Goal: Task Accomplishment & Management: Use online tool/utility

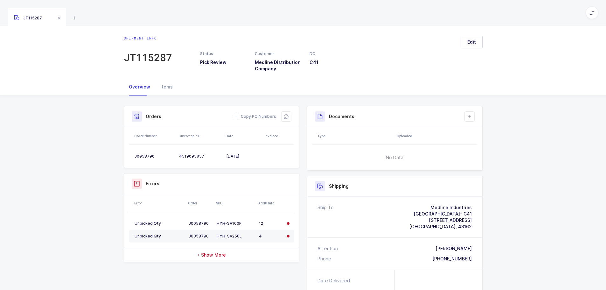
click at [73, 15] on icon at bounding box center [75, 18] width 8 height 8
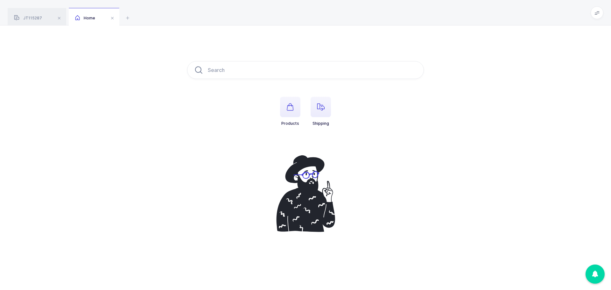
click at [319, 109] on icon "button" at bounding box center [321, 107] width 8 height 8
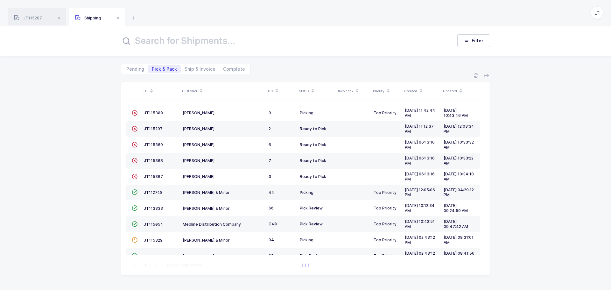
click at [149, 224] on span "JT115054" at bounding box center [153, 224] width 19 height 5
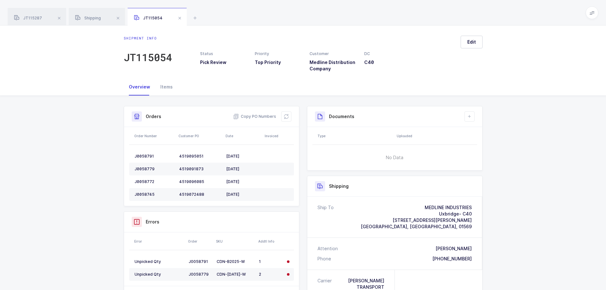
click at [291, 115] on div "Orders Copy PO Numbers" at bounding box center [211, 116] width 175 height 21
click at [282, 114] on button at bounding box center [286, 116] width 10 height 10
click at [286, 114] on icon at bounding box center [286, 116] width 5 height 5
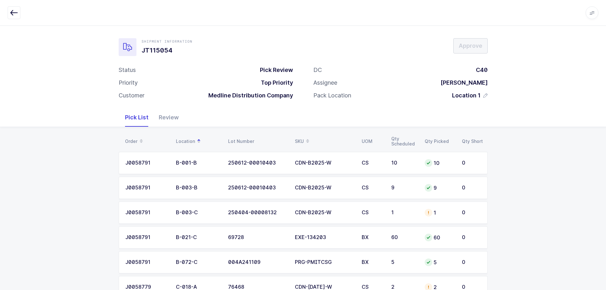
click at [189, 214] on div "B-003-C" at bounding box center [198, 213] width 45 height 6
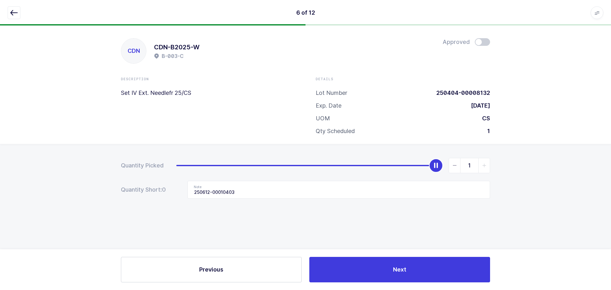
type input "0"
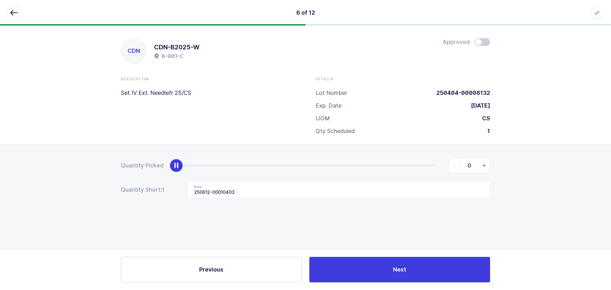
drag, startPoint x: 438, startPoint y: 166, endPoint x: 47, endPoint y: 209, distance: 393.5
click at [47, 211] on div "Quantity Picked 0 Quantity Short: 1 Note 250612-00010403" at bounding box center [305, 200] width 611 height 113
drag, startPoint x: 266, startPoint y: 187, endPoint x: 145, endPoint y: 194, distance: 121.5
click at [145, 194] on div "Quantity Short: 1 Note 250612-00010403" at bounding box center [305, 190] width 369 height 18
click at [16, 8] on button "button" at bounding box center [14, 12] width 13 height 13
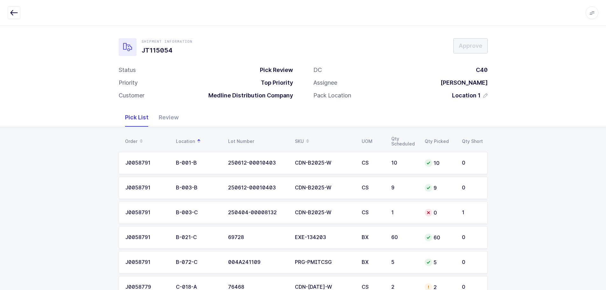
click at [295, 136] on div "SKU" at bounding box center [324, 141] width 59 height 11
click at [323, 236] on div "CDN-BC2029-W" at bounding box center [324, 238] width 59 height 6
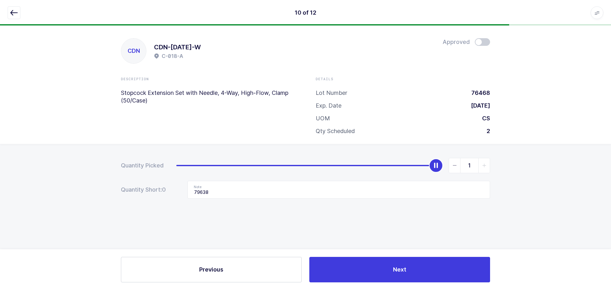
type input "0"
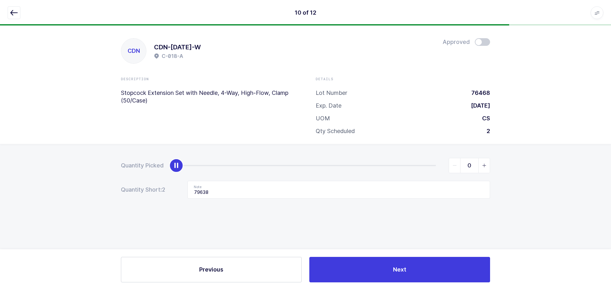
drag, startPoint x: 436, startPoint y: 166, endPoint x: 31, endPoint y: 170, distance: 405.9
click at [31, 170] on div "Quantity Picked 0 Quantity Short: 2 Note 79638" at bounding box center [305, 200] width 611 height 113
drag, startPoint x: 232, startPoint y: 194, endPoint x: 132, endPoint y: 183, distance: 100.5
click at [132, 183] on div "Quantity Short: 2 Note 79638" at bounding box center [305, 190] width 369 height 18
click at [11, 11] on icon "button" at bounding box center [14, 13] width 8 height 8
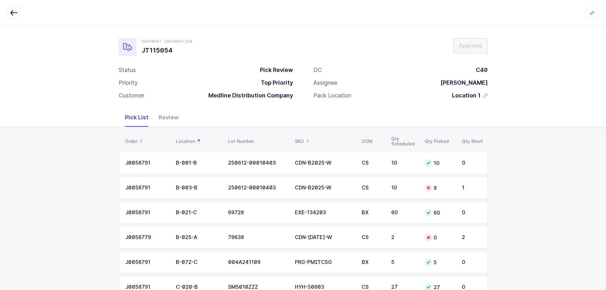
click at [422, 186] on td "9" at bounding box center [439, 188] width 37 height 22
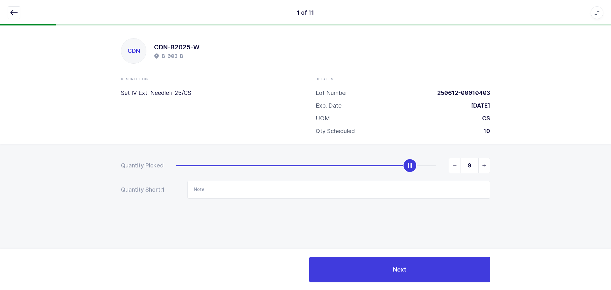
click at [484, 168] on span "slider between 0 and 10" at bounding box center [483, 165] width 11 height 15
type input "10"
click at [14, 18] on button "button" at bounding box center [14, 12] width 13 height 13
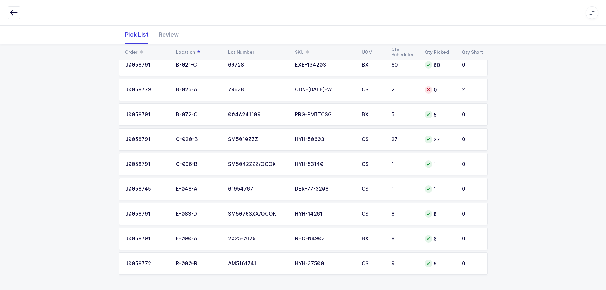
scroll to position [116, 0]
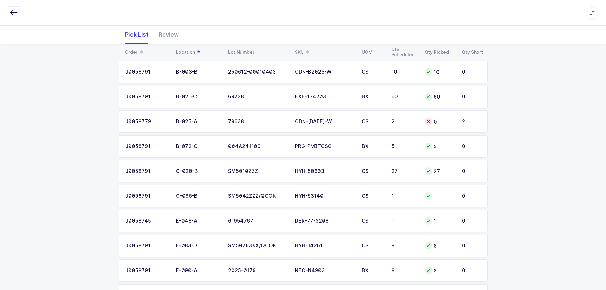
click at [433, 122] on div "0" at bounding box center [440, 122] width 30 height 8
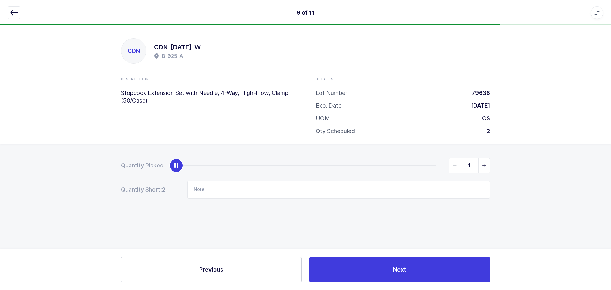
type input "2"
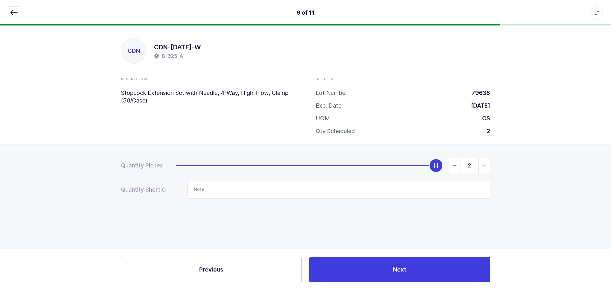
drag, startPoint x: 176, startPoint y: 163, endPoint x: 569, endPoint y: 162, distance: 393.4
click at [569, 162] on div "Quantity Picked 2 Quantity Short: 0 Note" at bounding box center [305, 200] width 611 height 113
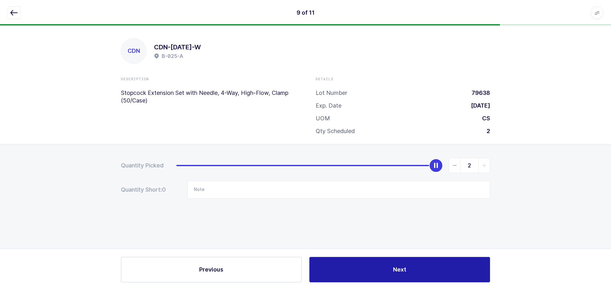
click at [396, 272] on span "Next" at bounding box center [399, 269] width 13 height 8
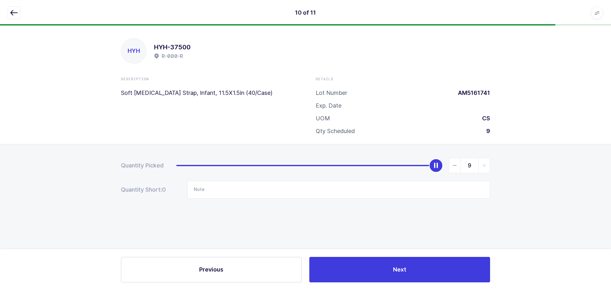
click at [12, 8] on button "button" at bounding box center [14, 12] width 13 height 13
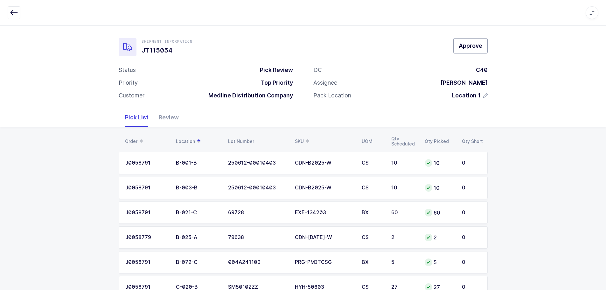
click at [476, 47] on span "Approve" at bounding box center [471, 46] width 24 height 8
click at [12, 13] on icon "button" at bounding box center [14, 13] width 8 height 8
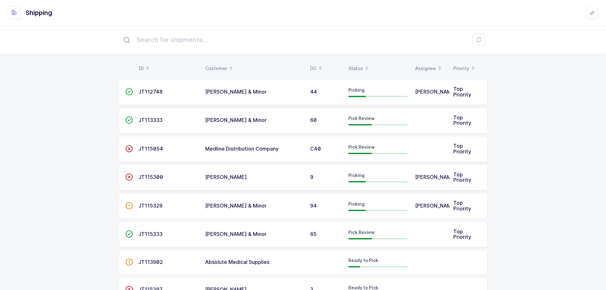
click at [357, 62] on table "ID Customer DC Status Assignee Priority" at bounding box center [303, 68] width 369 height 16
click at [357, 67] on div "Status" at bounding box center [378, 68] width 59 height 11
click at [357, 65] on div "Status" at bounding box center [378, 68] width 59 height 11
click at [359, 65] on div "Status" at bounding box center [378, 68] width 59 height 11
click at [355, 63] on div "Status" at bounding box center [378, 68] width 59 height 11
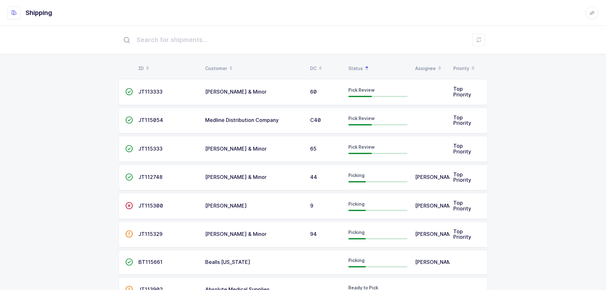
click at [321, 115] on td "C40" at bounding box center [326, 121] width 38 height 26
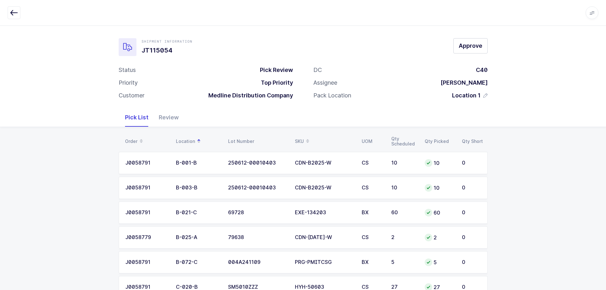
click at [166, 112] on div "Review" at bounding box center [169, 117] width 30 height 18
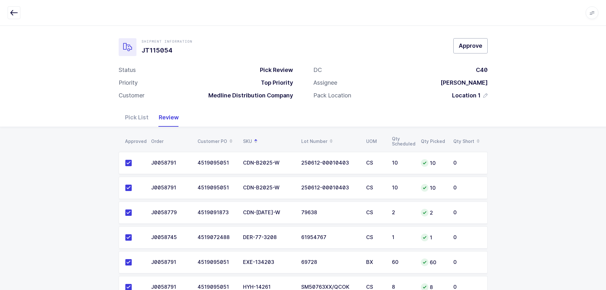
click at [469, 46] on span "Approve" at bounding box center [471, 46] width 24 height 8
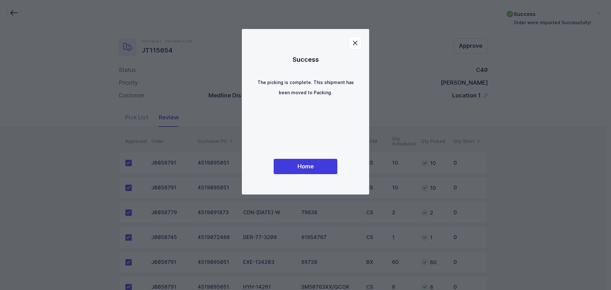
click at [307, 157] on div "Success The picking is complete. This shipment has been moved to Packing. Home" at bounding box center [306, 112] width 102 height 140
click at [311, 160] on button "Home" at bounding box center [306, 166] width 64 height 15
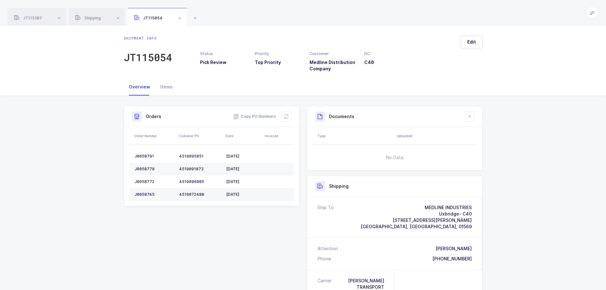
click at [180, 18] on span at bounding box center [180, 18] width 8 height 8
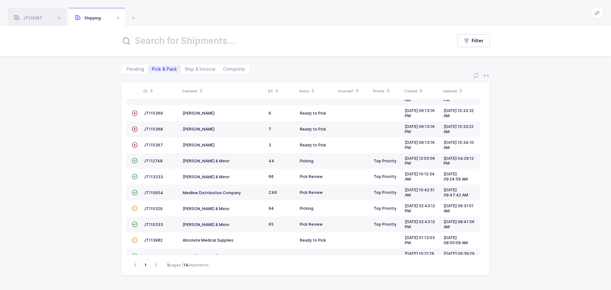
scroll to position [32, 0]
click at [159, 224] on span "JT115333" at bounding box center [153, 224] width 19 height 5
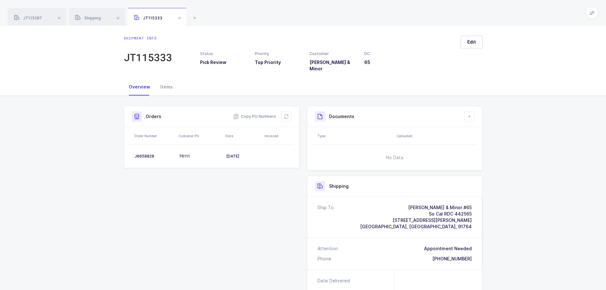
click at [287, 114] on icon at bounding box center [286, 116] width 5 height 5
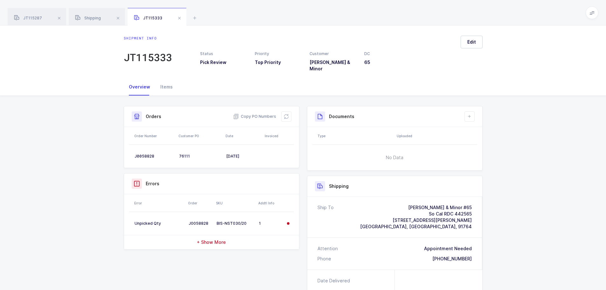
click at [60, 19] on span at bounding box center [59, 18] width 8 height 8
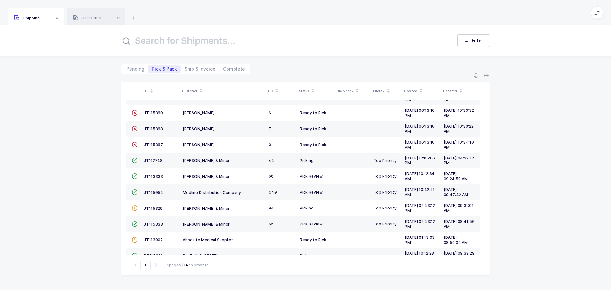
click at [60, 19] on span at bounding box center [57, 18] width 8 height 8
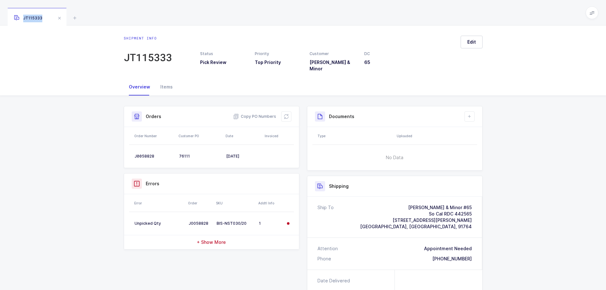
click at [60, 19] on span at bounding box center [60, 18] width 8 height 8
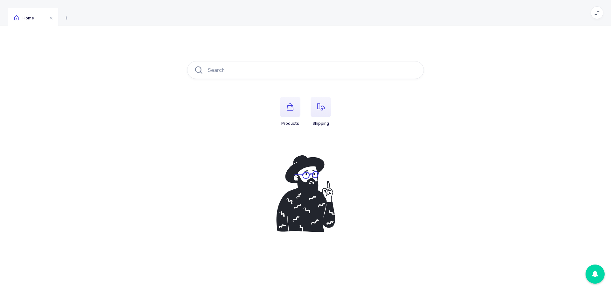
click at [328, 107] on span "button" at bounding box center [321, 107] width 20 height 20
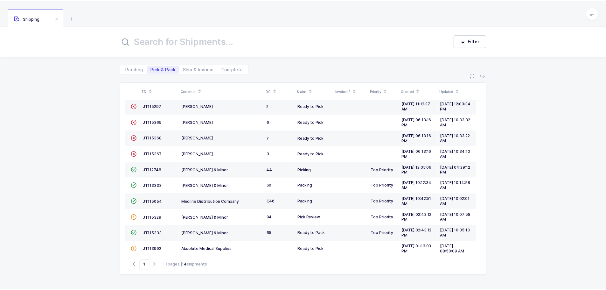
scroll to position [32, 0]
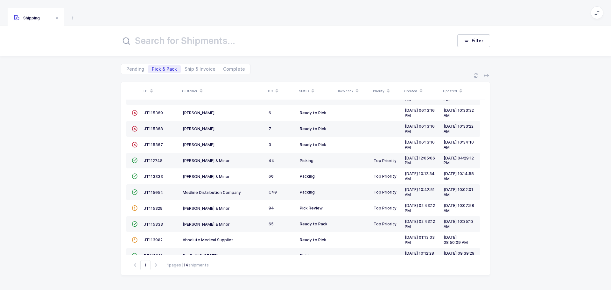
click at [158, 209] on span "JT115329" at bounding box center [153, 208] width 19 height 5
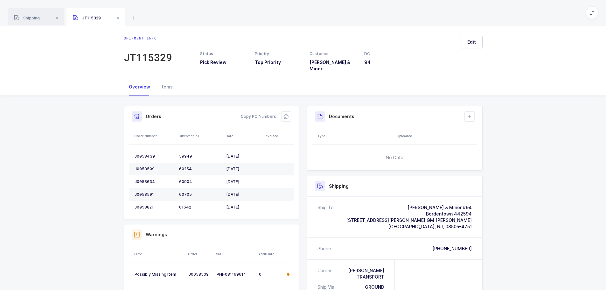
click at [285, 114] on icon at bounding box center [286, 116] width 5 height 5
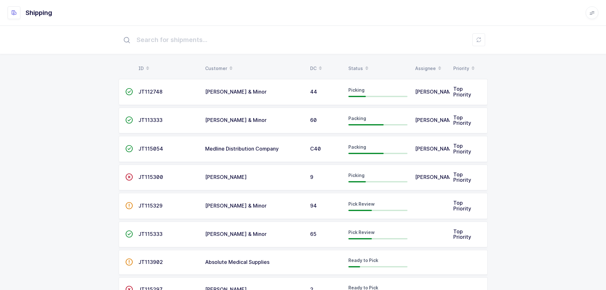
click at [353, 61] on table "ID Customer DC Status Assignee Priority" at bounding box center [303, 68] width 369 height 16
click at [356, 64] on div "Status" at bounding box center [378, 68] width 59 height 11
